Goal: Check status: Check status

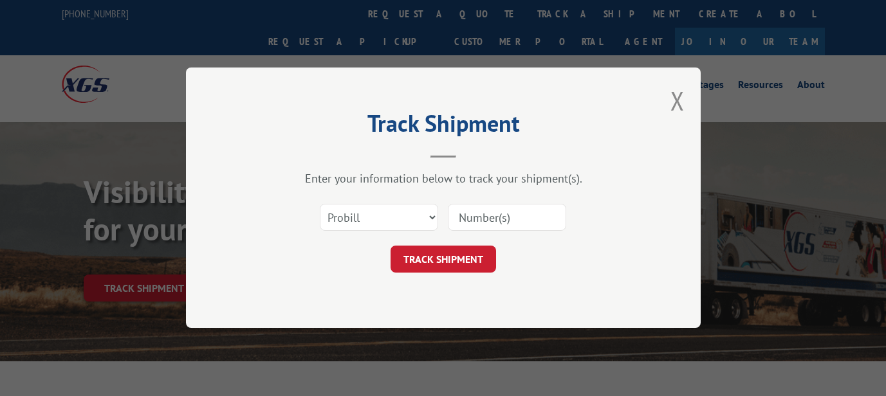
click at [489, 239] on form "Select category... Probill BOL PO TRACK SHIPMENT" at bounding box center [443, 235] width 386 height 77
click at [416, 222] on select "Select category... Probill BOL PO" at bounding box center [379, 218] width 118 height 27
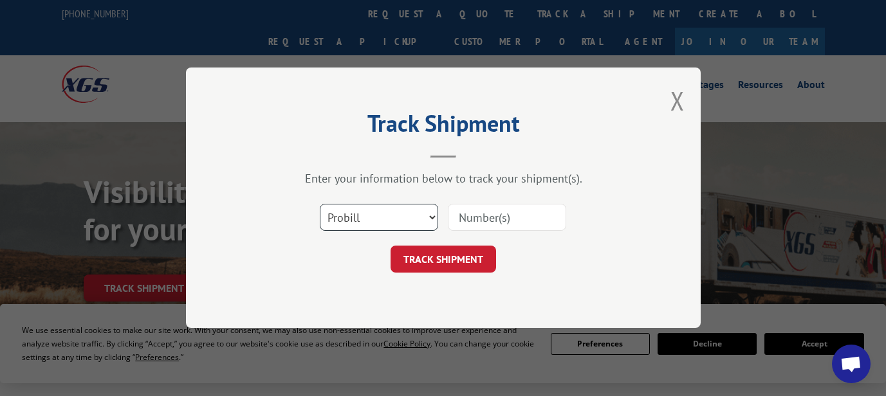
select select "bol"
click at [474, 223] on input at bounding box center [507, 218] width 118 height 27
paste input "362508"
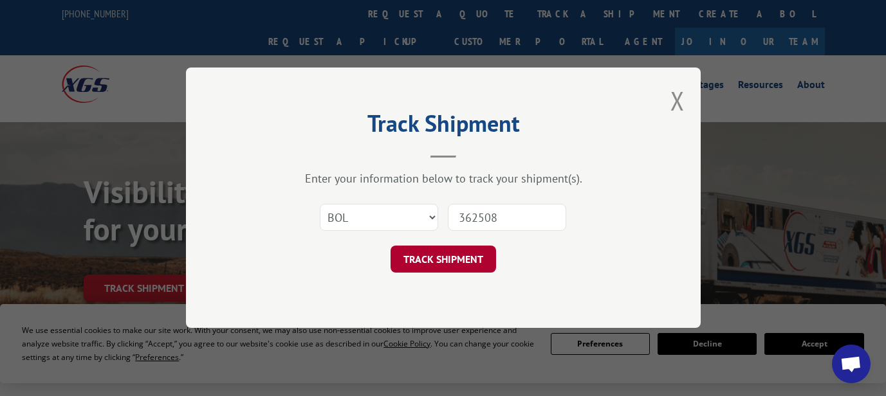
type input "362508"
click at [443, 258] on button "TRACK SHIPMENT" at bounding box center [444, 259] width 106 height 27
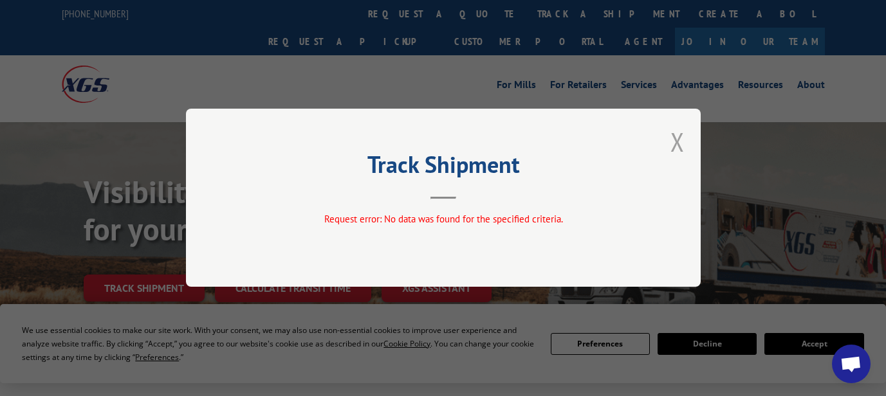
click at [683, 149] on button "Close modal" at bounding box center [678, 142] width 14 height 34
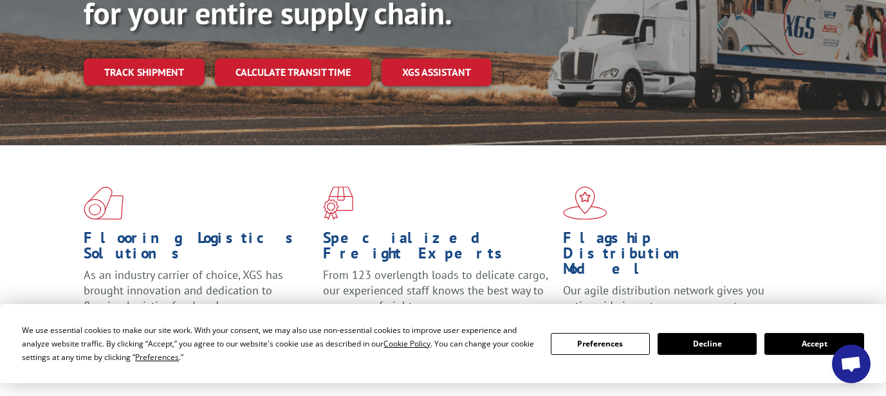
scroll to position [271, 0]
